Goal: Check status: Check status

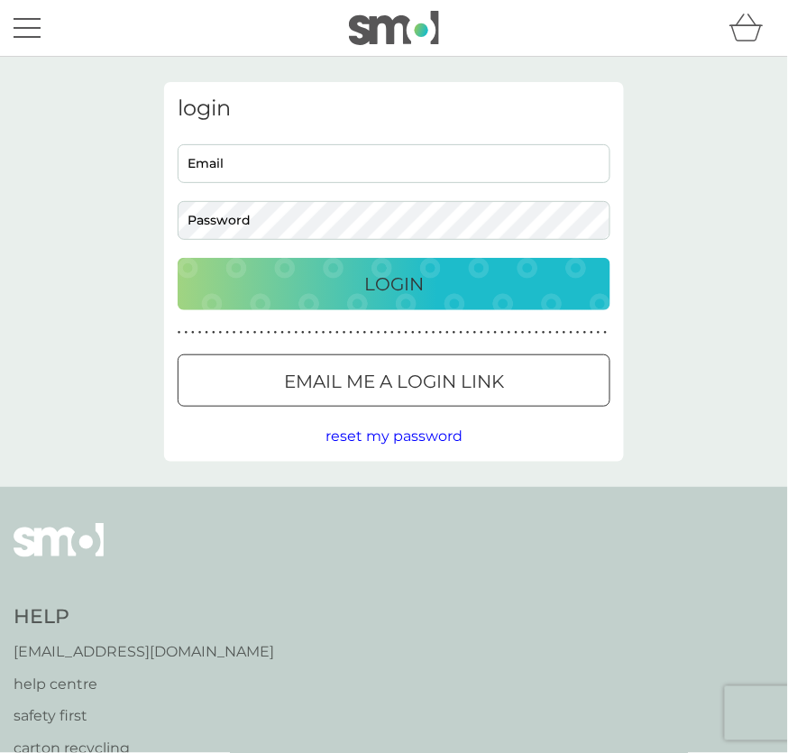
type input "[EMAIL_ADDRESS][DOMAIN_NAME]"
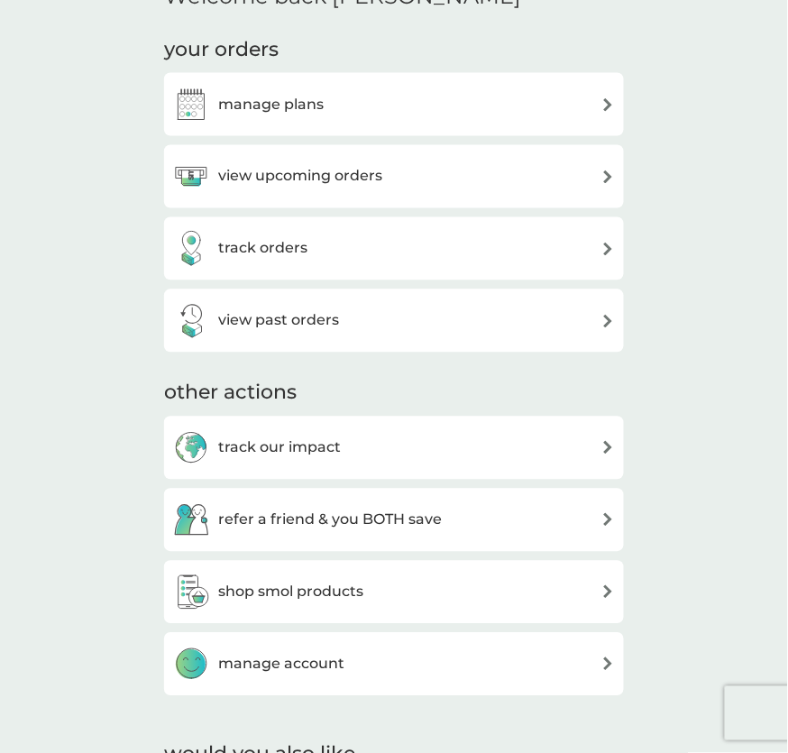
scroll to position [476, 0]
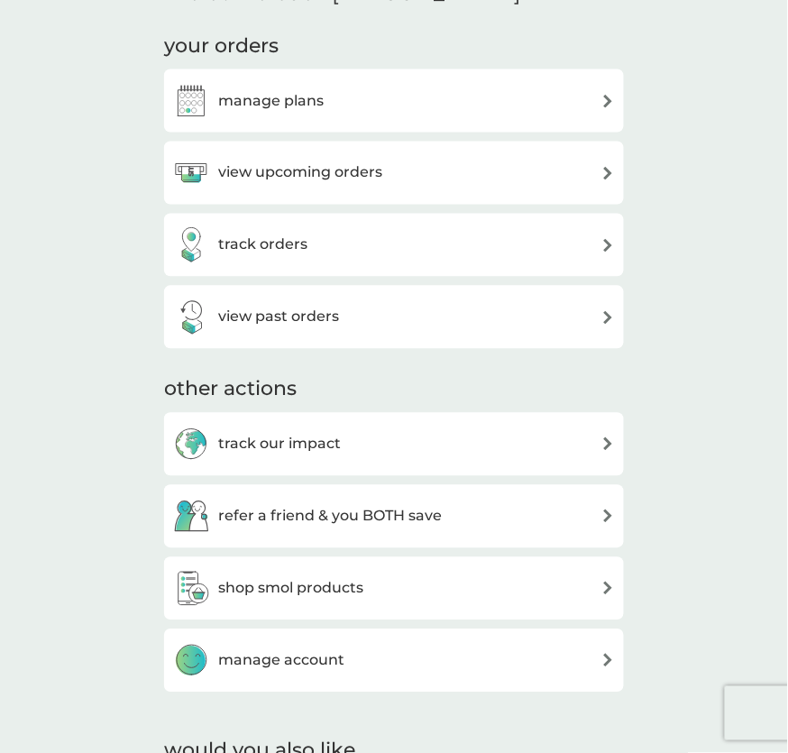
click at [231, 325] on h3 "view past orders" at bounding box center [278, 317] width 121 height 23
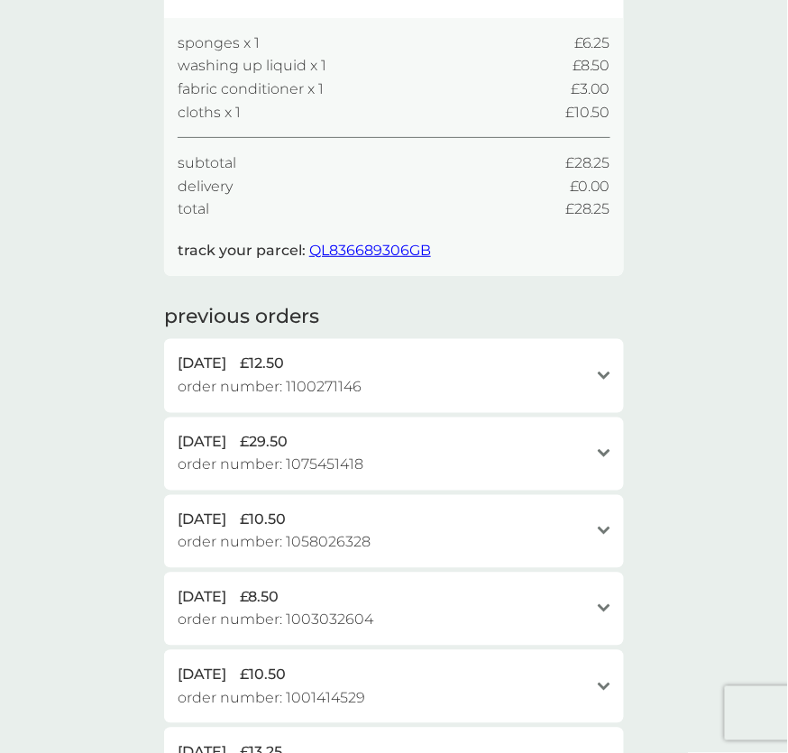
scroll to position [233, 0]
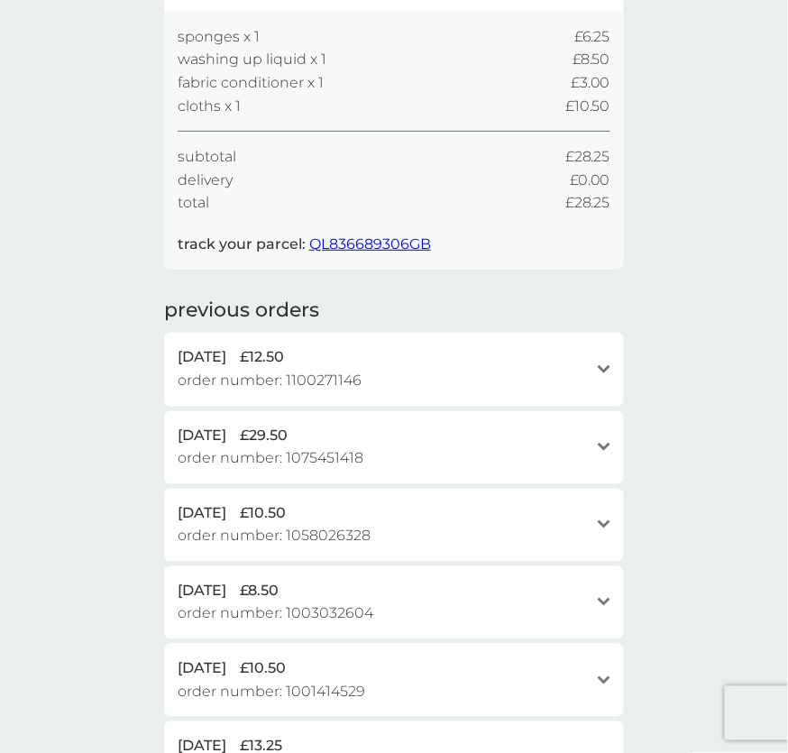
click at [57, 236] on div "your order history active orders 5 Oct 2025 £28.25 order number: 1126582204 clo…" at bounding box center [394, 470] width 788 height 1294
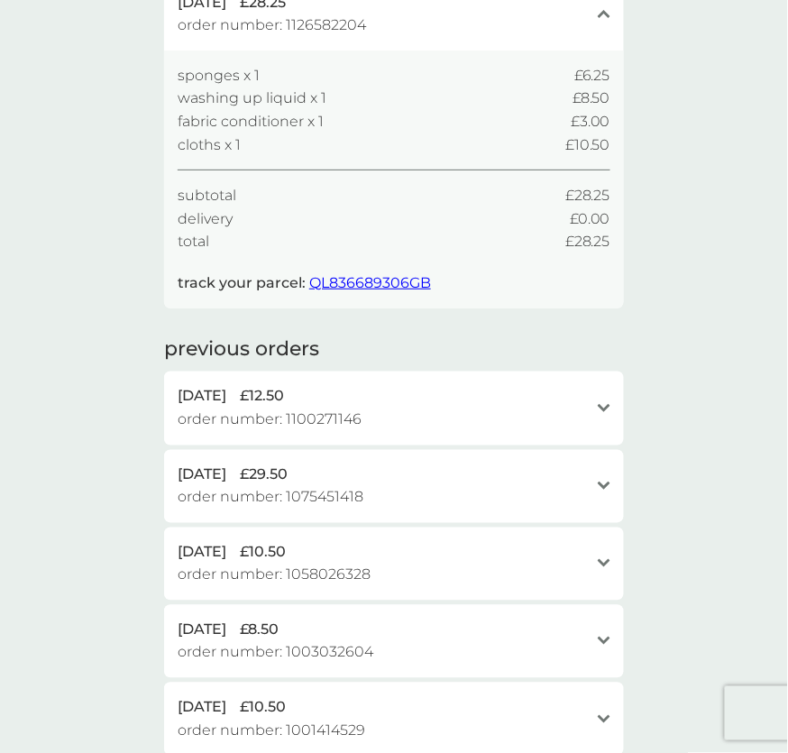
scroll to position [0, 0]
